Goal: Find specific page/section: Find specific page/section

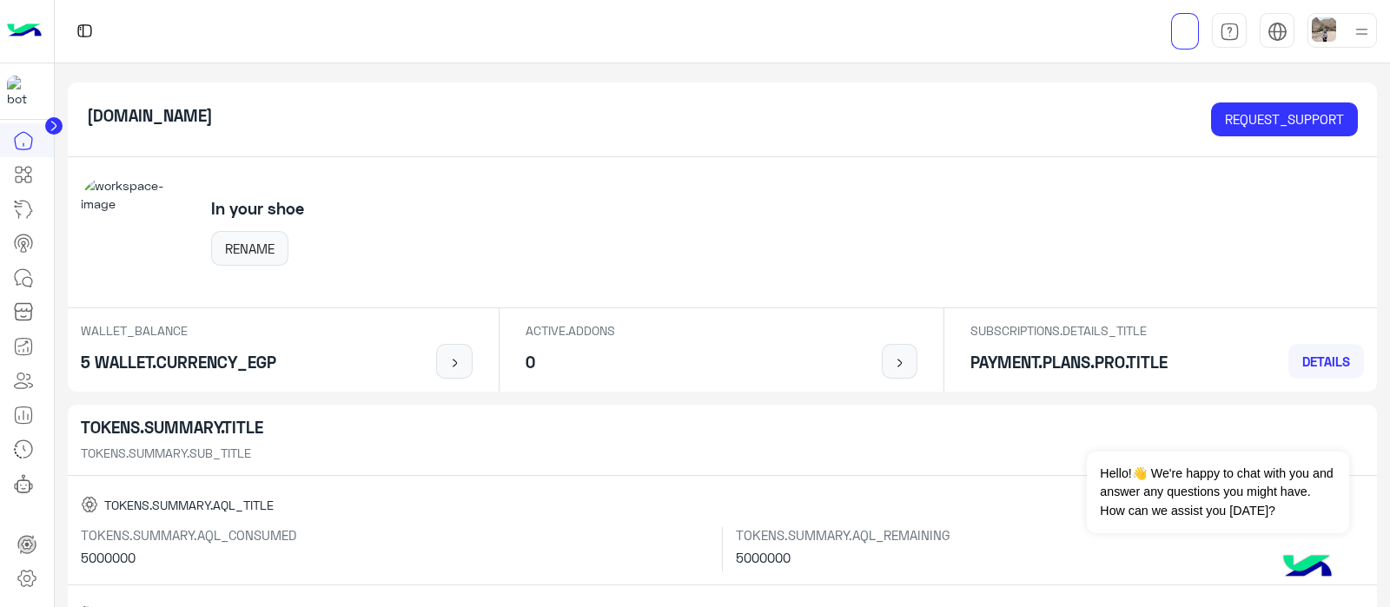
click at [52, 123] on icon at bounding box center [53, 126] width 4 height 9
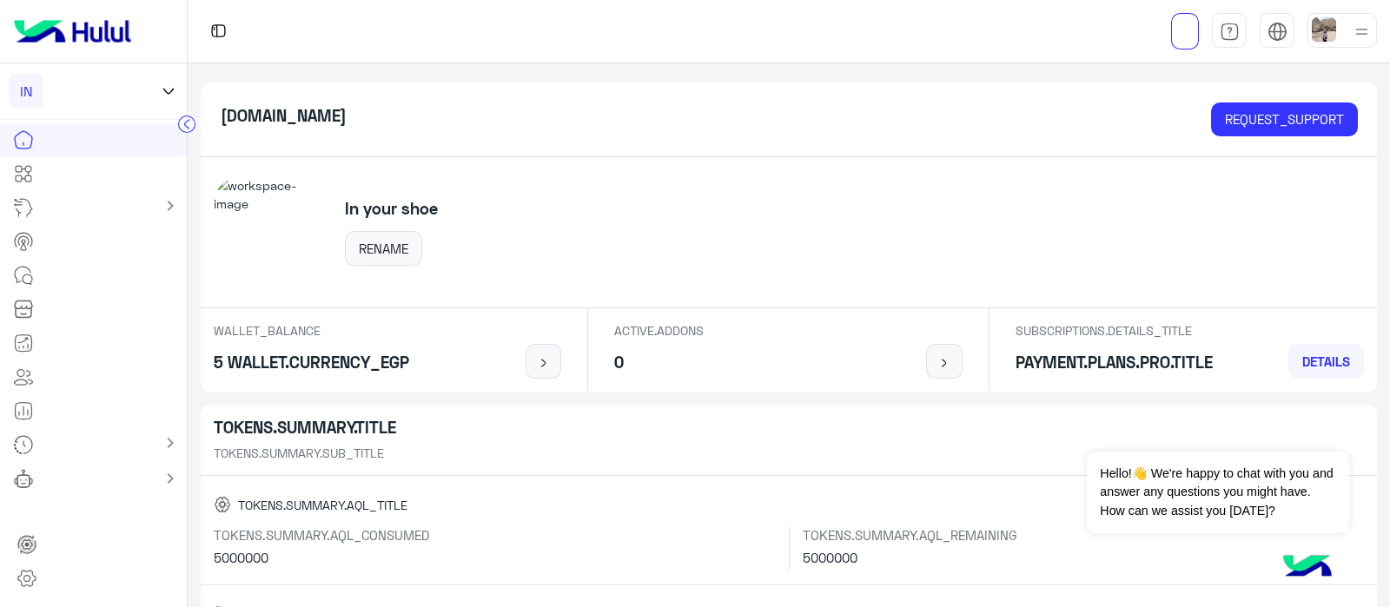
click at [169, 93] on icon at bounding box center [169, 91] width 10 height 5
click at [83, 136] on input "text" at bounding box center [94, 132] width 151 height 35
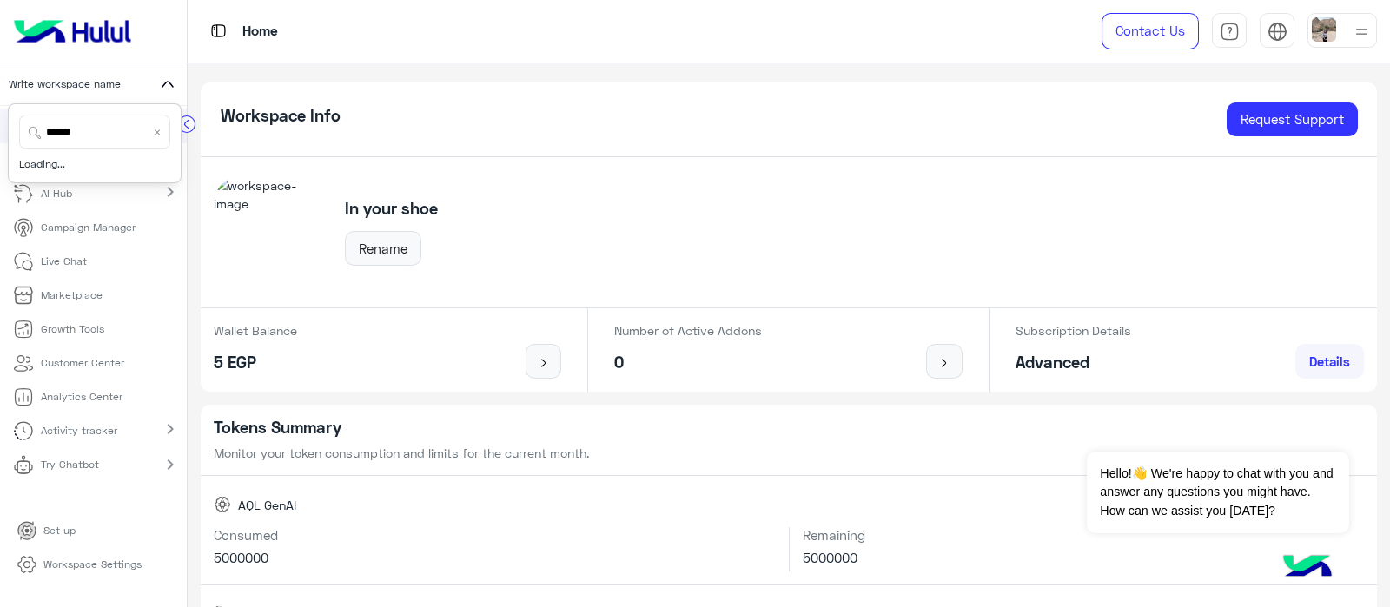
type input "*****"
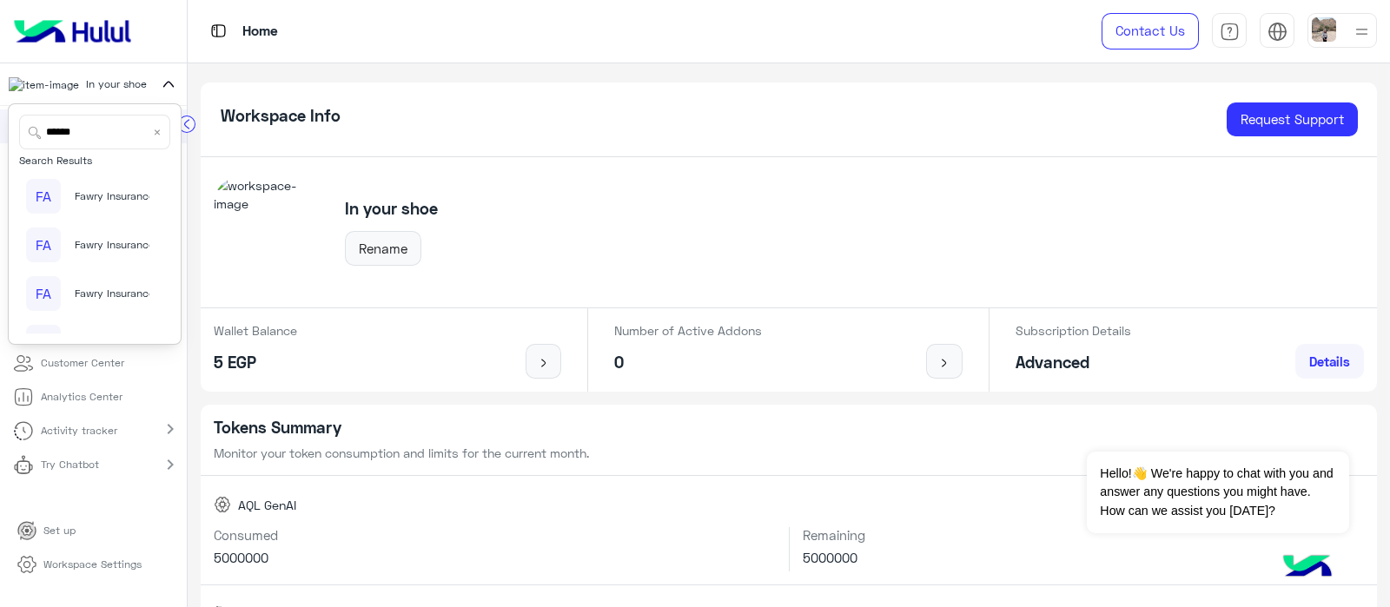
click at [91, 200] on span "Fawry Insurance Brokerage`s" at bounding box center [145, 197] width 141 height 16
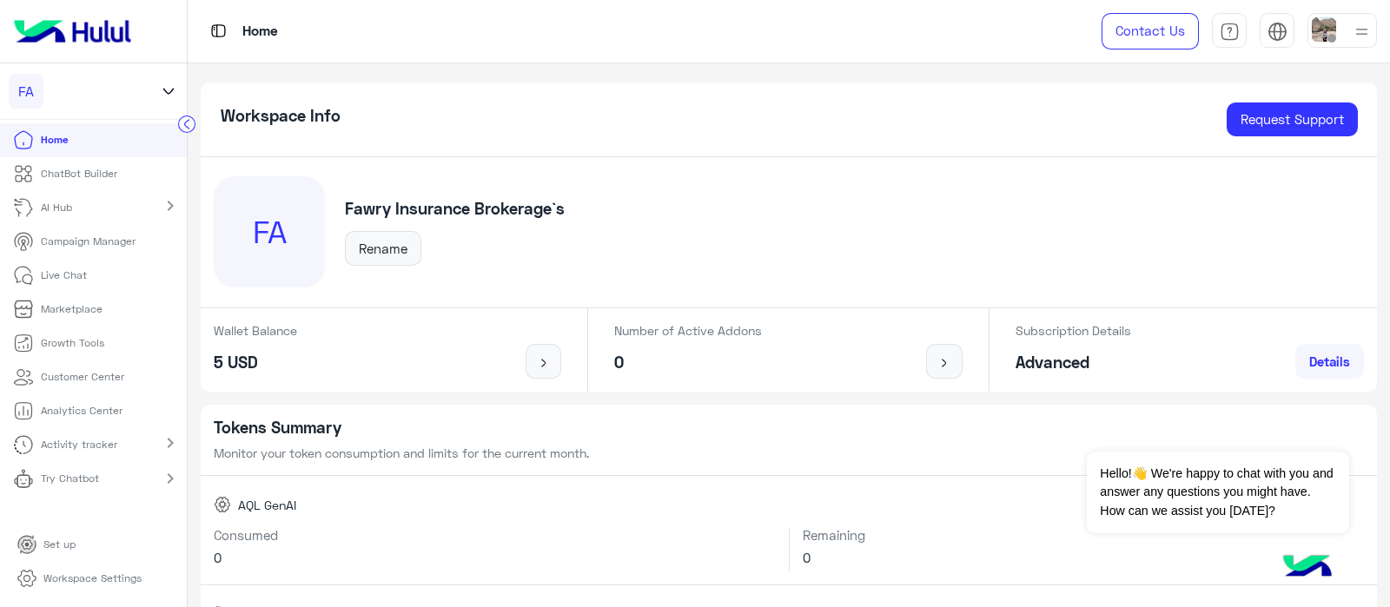
click at [103, 484] on link "Try Chatbot" at bounding box center [59, 479] width 118 height 34
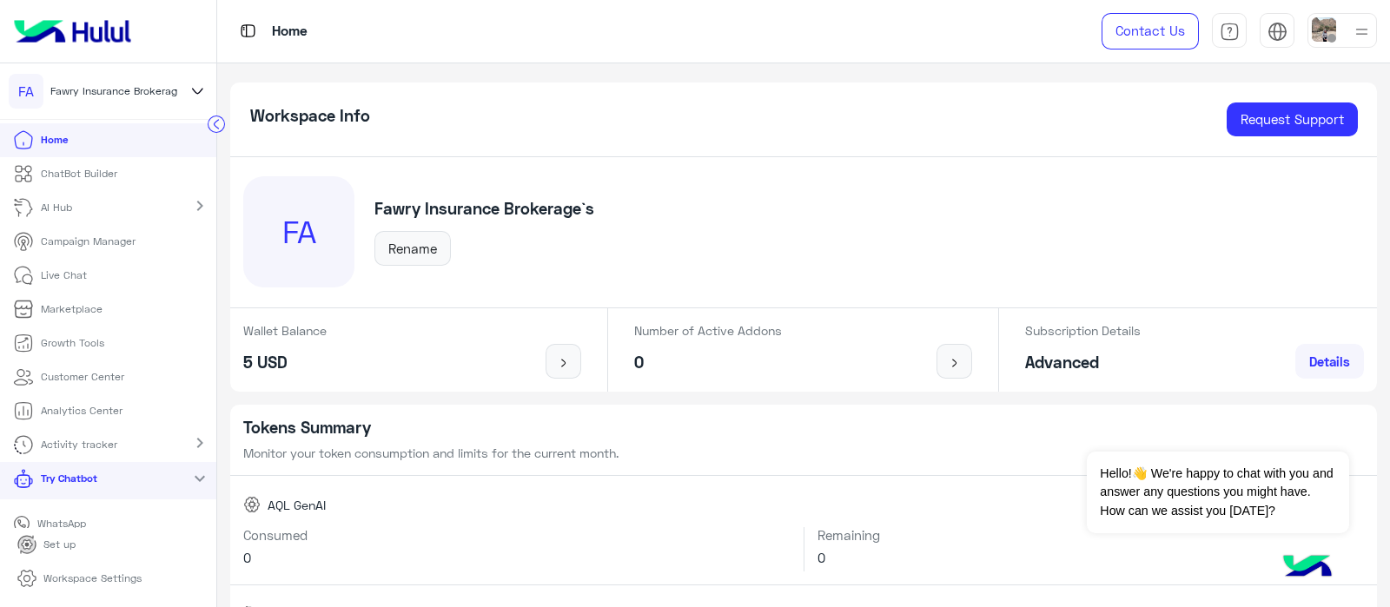
scroll to position [14, 0]
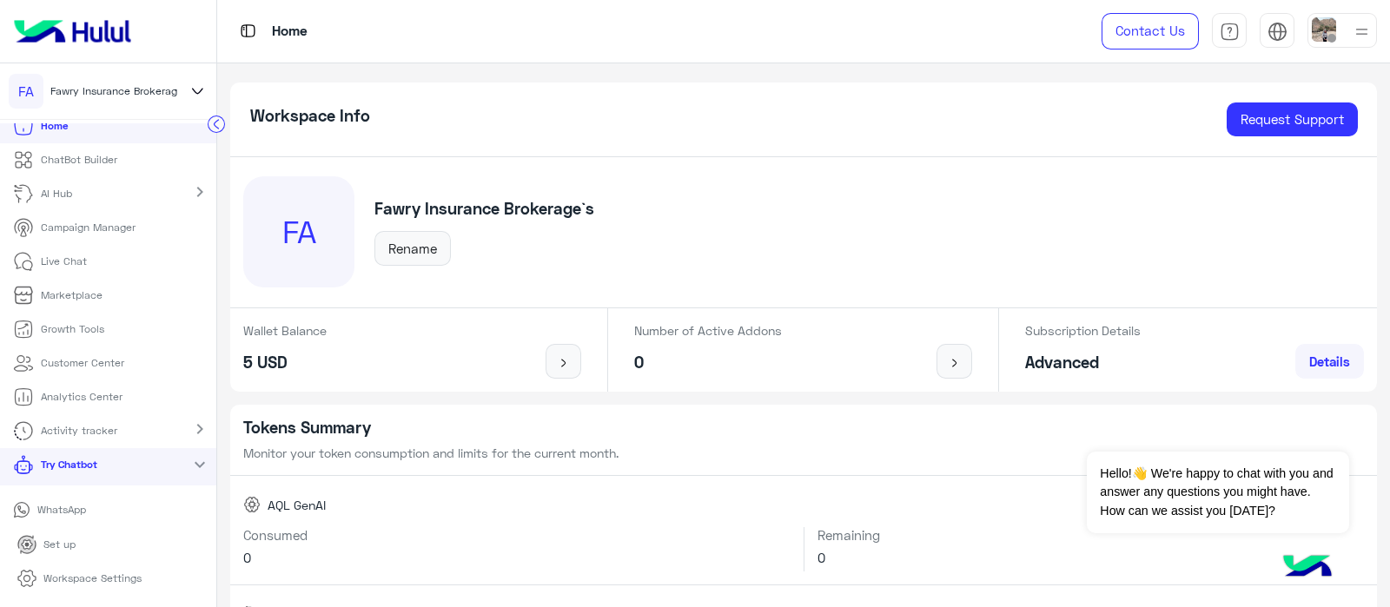
click at [36, 517] on link "WhatsApp" at bounding box center [108, 510] width 216 height 30
